Goal: Find specific page/section: Find specific page/section

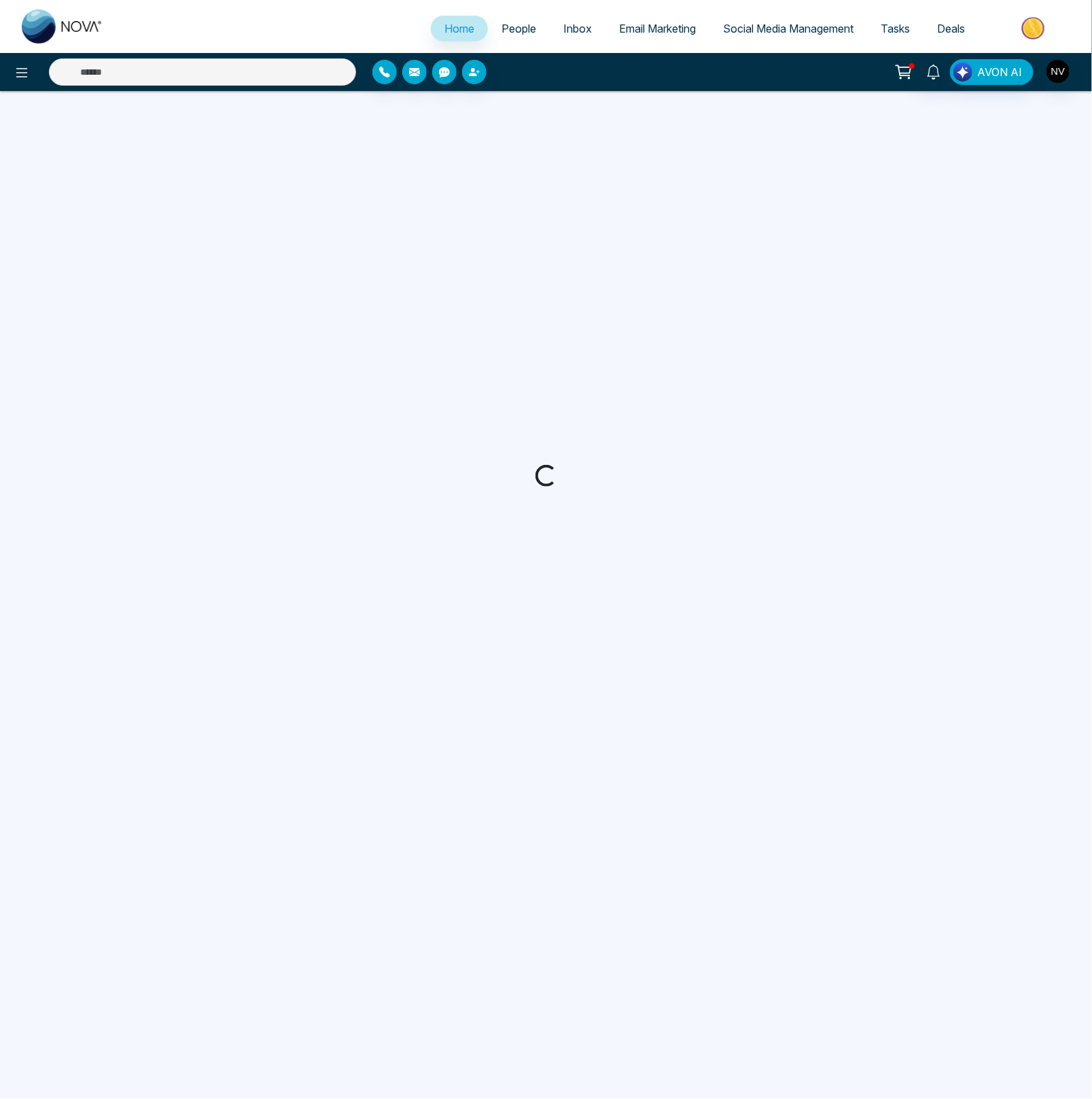
select select "*"
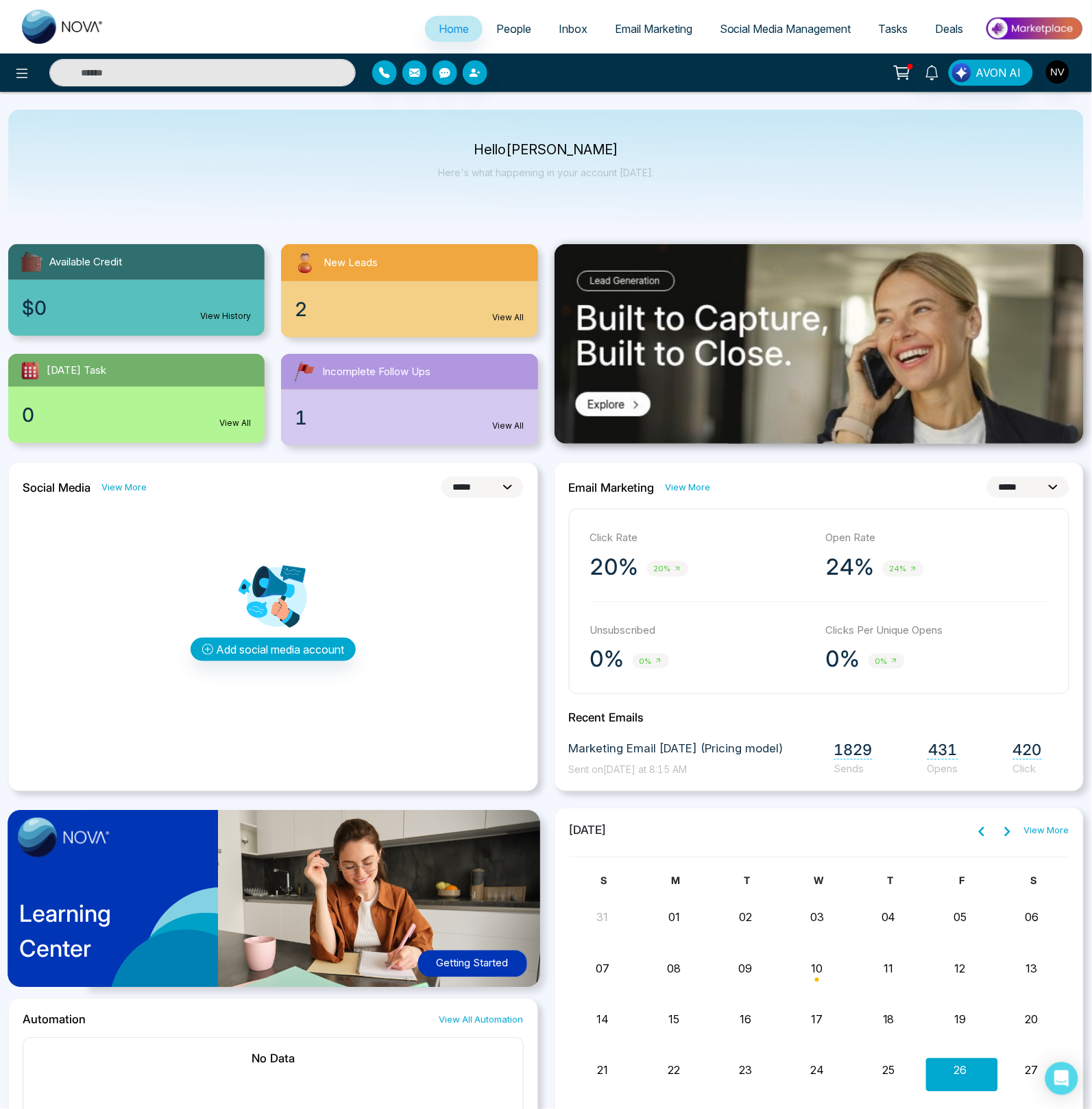
click at [693, 484] on link "View More" at bounding box center [687, 486] width 46 height 13
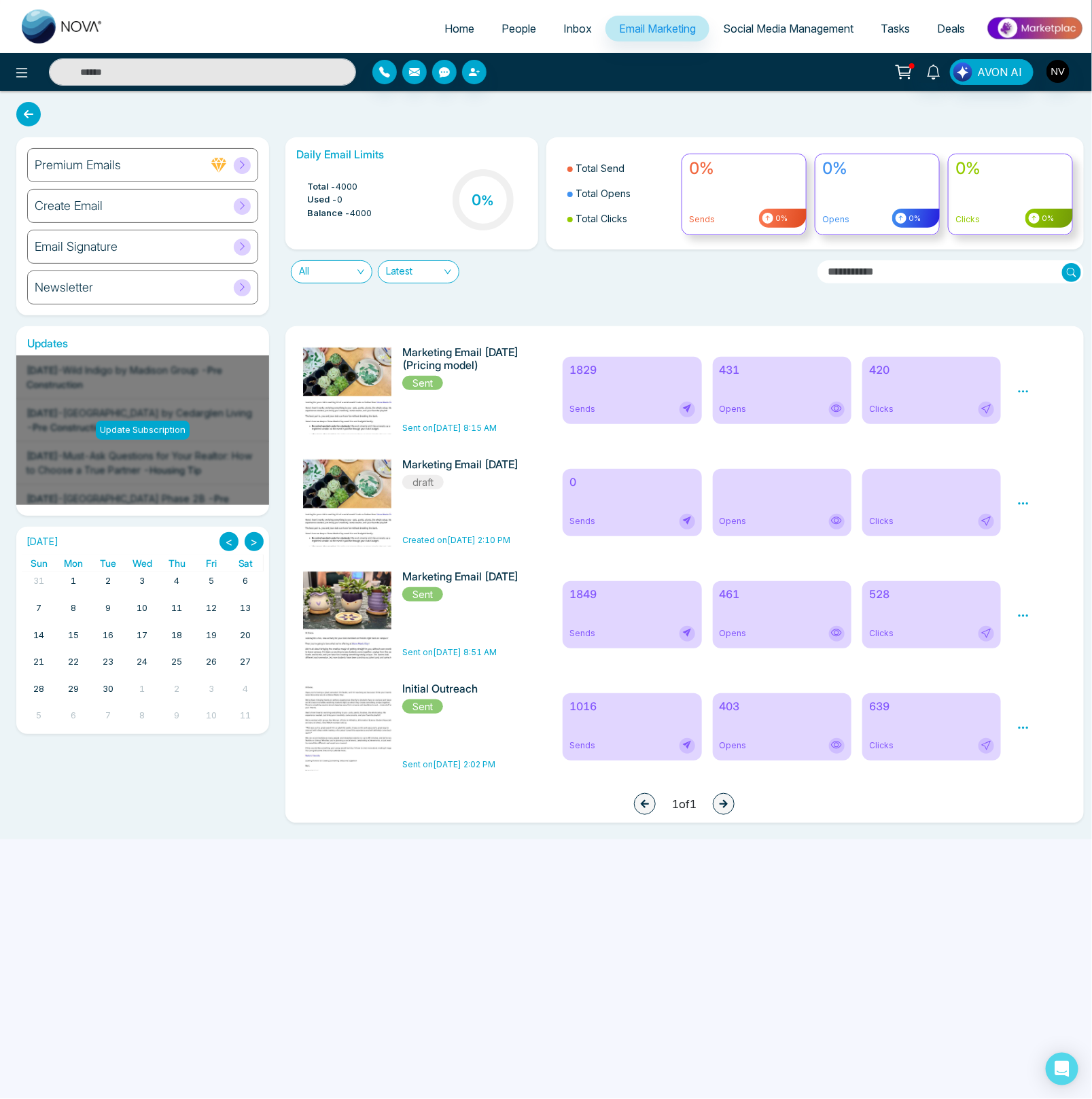
click at [888, 913] on div "Home People Inbox Email Marketing Social Media Management Tasks Deals AVON AI P…" at bounding box center [546, 550] width 1092 height 1099
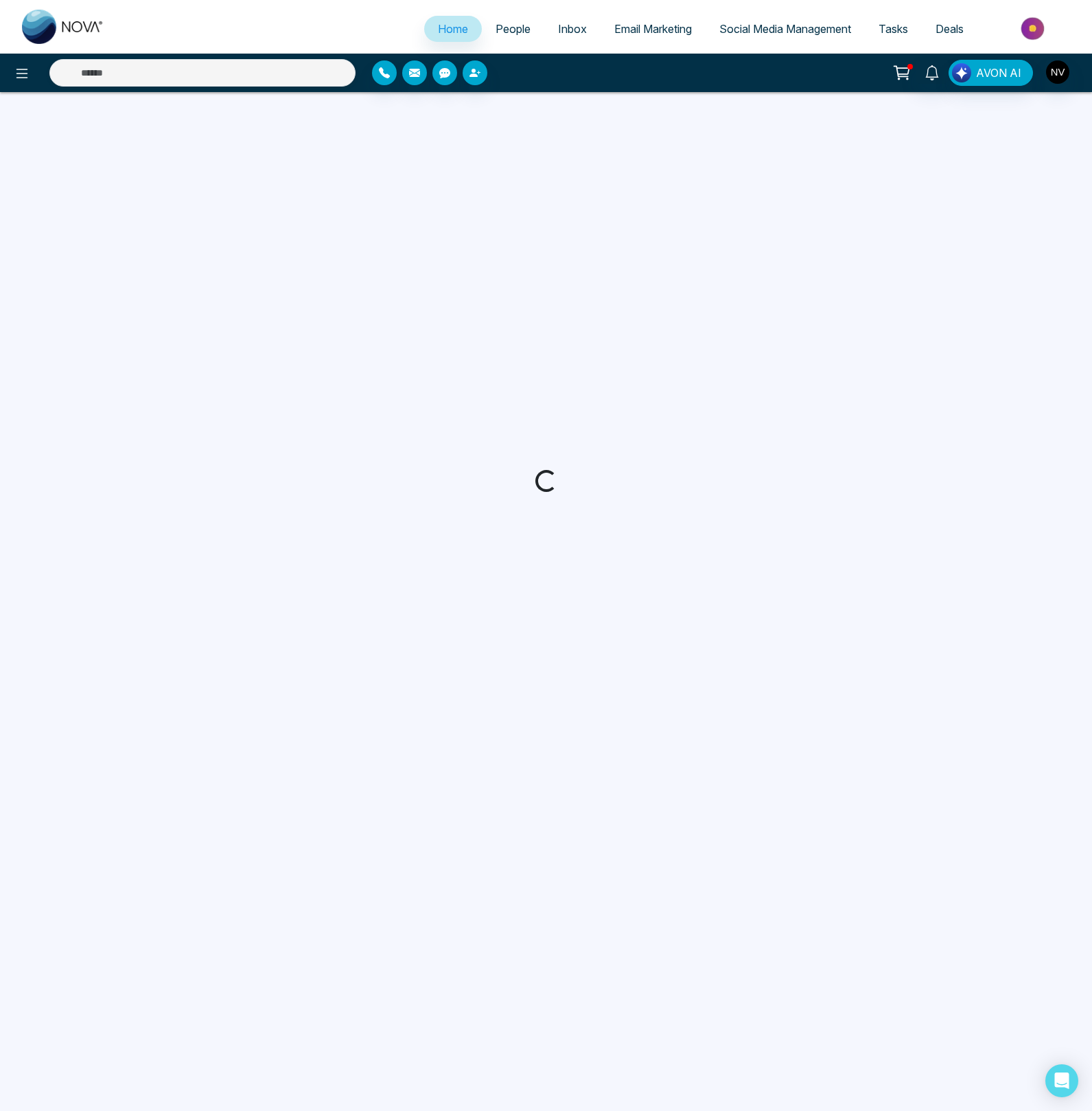
select select "*"
